Goal: Navigation & Orientation: Find specific page/section

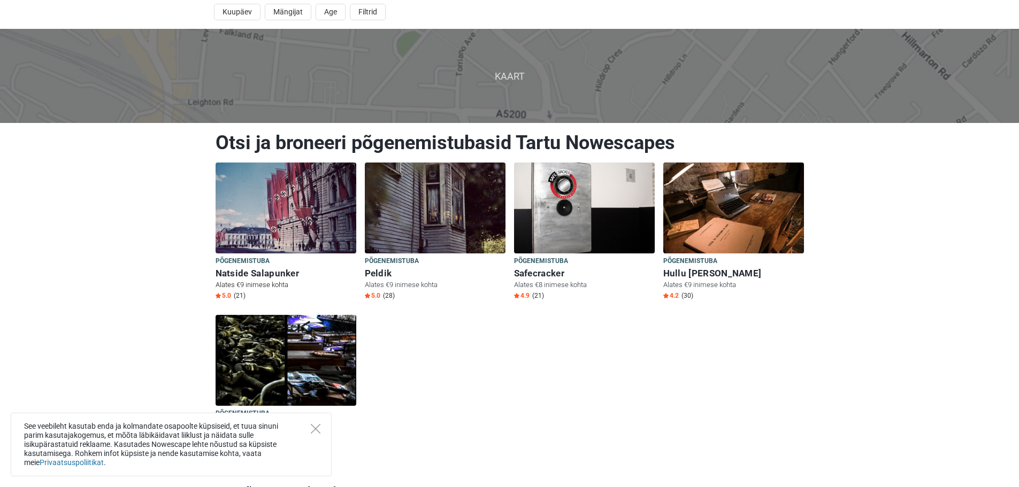
scroll to position [54, 0]
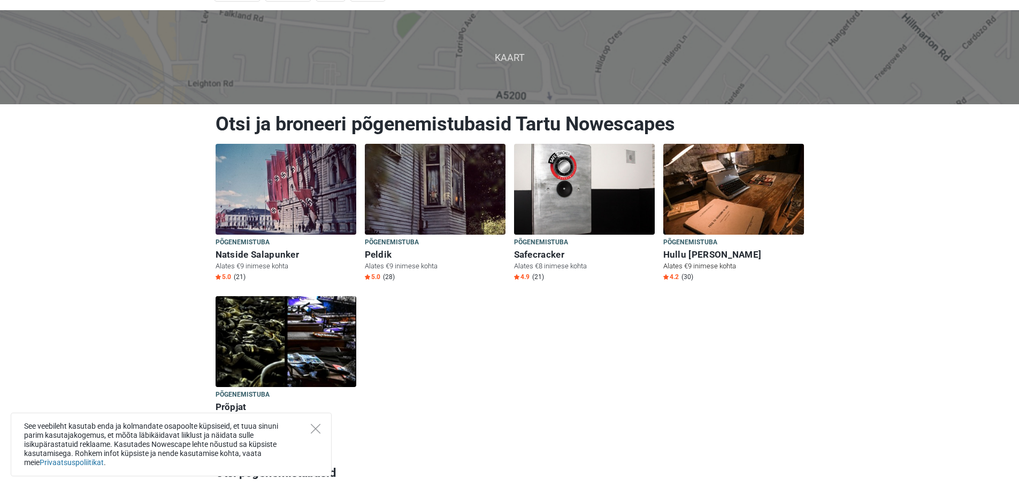
click at [727, 197] on img at bounding box center [734, 189] width 141 height 91
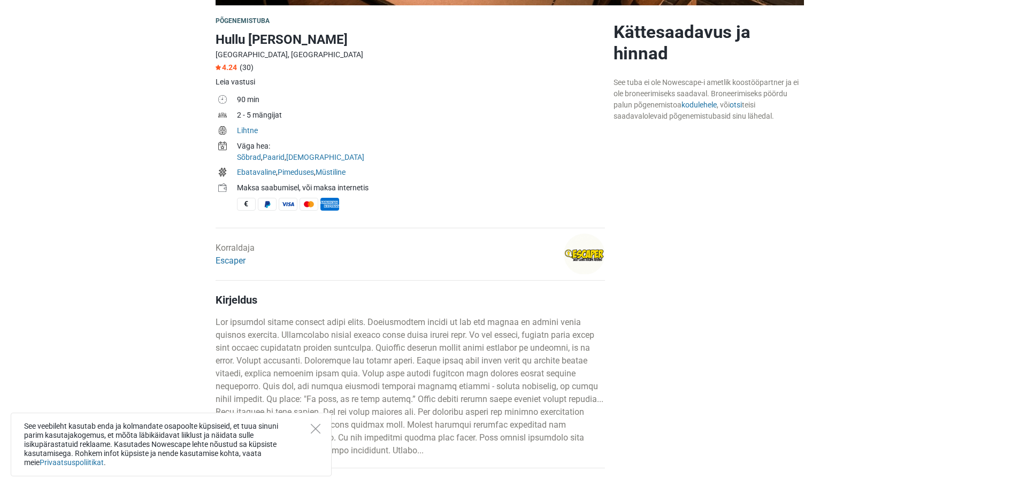
scroll to position [321, 0]
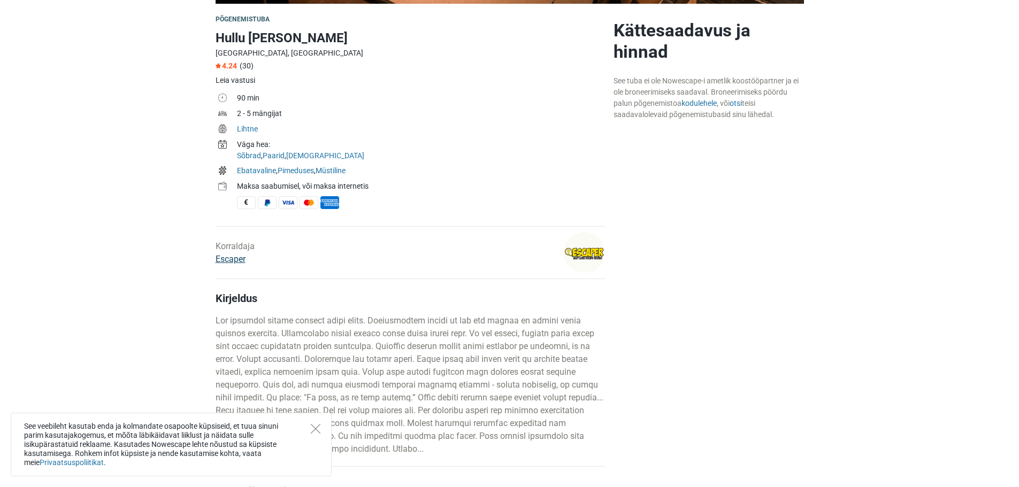
click at [235, 261] on link "Escaper" at bounding box center [231, 259] width 30 height 10
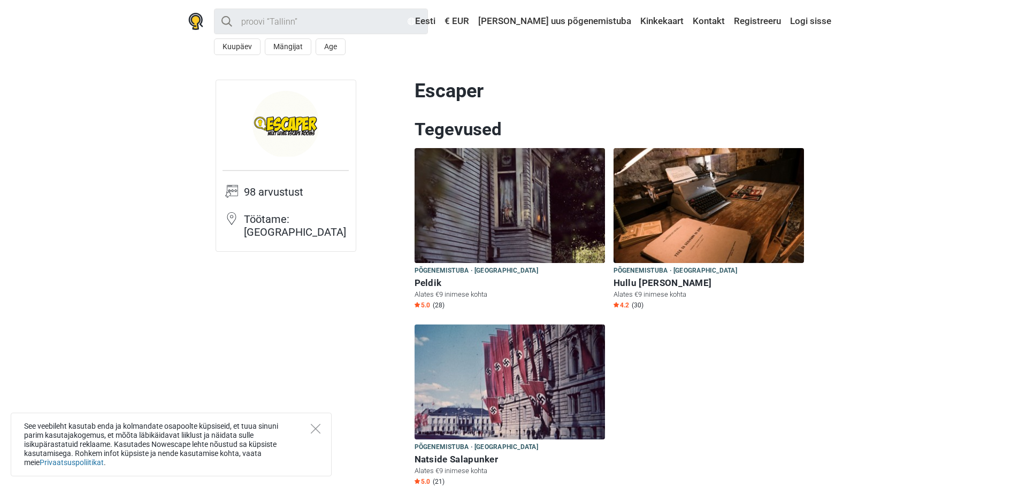
drag, startPoint x: 454, startPoint y: 87, endPoint x: 454, endPoint y: 104, distance: 17.1
click at [454, 87] on h1 "Escaper" at bounding box center [610, 91] width 390 height 23
